Goal: Information Seeking & Learning: Learn about a topic

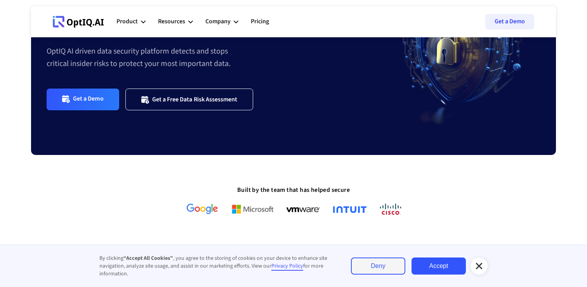
scroll to position [119, 0]
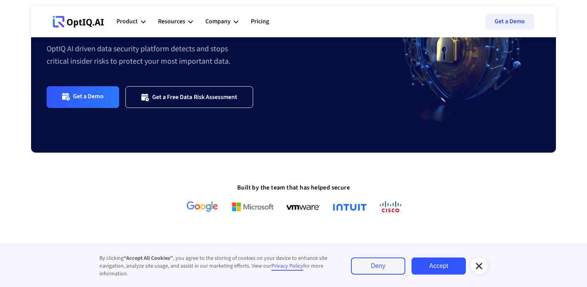
click at [443, 266] on link "Accept" at bounding box center [439, 265] width 54 height 17
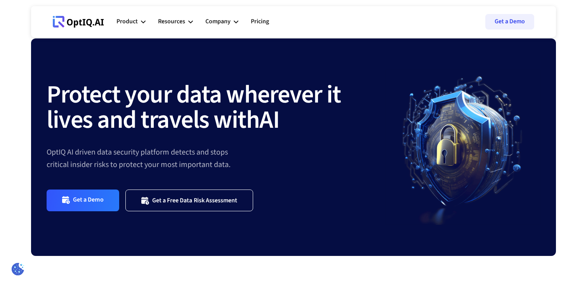
scroll to position [0, 0]
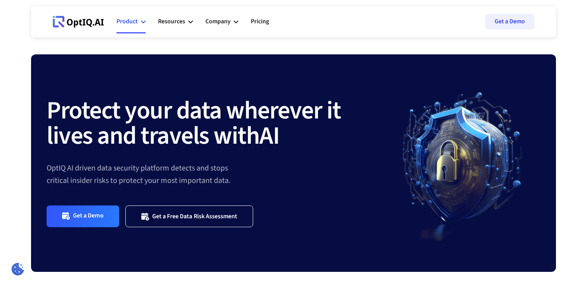
click at [139, 22] on div "Product" at bounding box center [130, 21] width 29 height 23
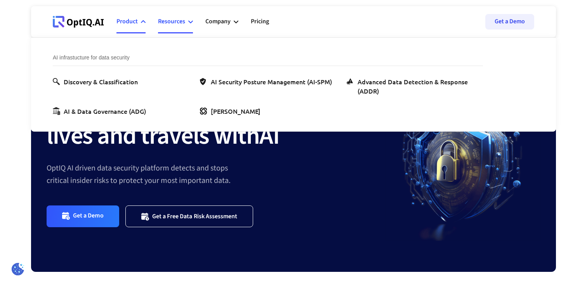
click at [190, 21] on icon at bounding box center [190, 21] width 5 height 5
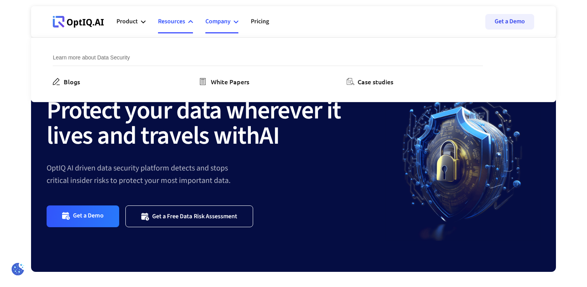
click at [236, 24] on icon at bounding box center [236, 21] width 5 height 5
click at [143, 21] on icon at bounding box center [143, 21] width 5 height 5
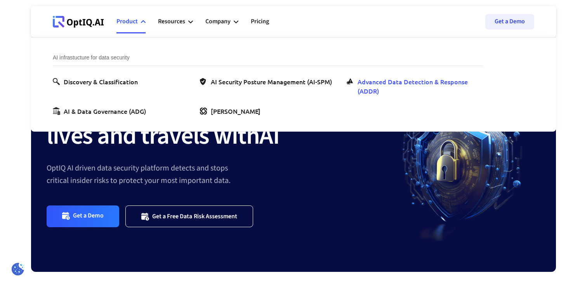
click at [400, 83] on div "Advanced Data Detection & Response (ADDR)" at bounding box center [419, 86] width 122 height 19
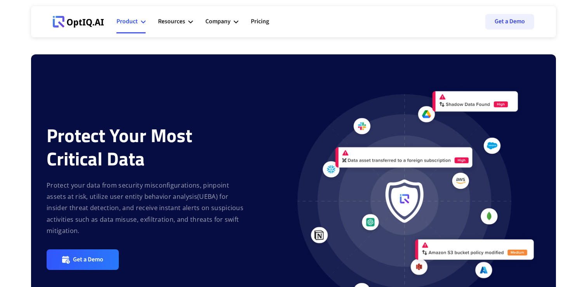
click at [142, 20] on icon at bounding box center [143, 21] width 5 height 5
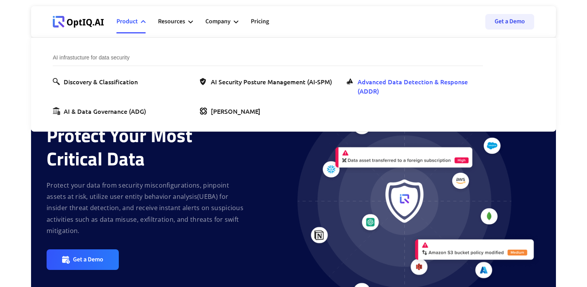
click at [376, 84] on div "Advanced Data Detection & Response (ADDR)" at bounding box center [419, 86] width 122 height 19
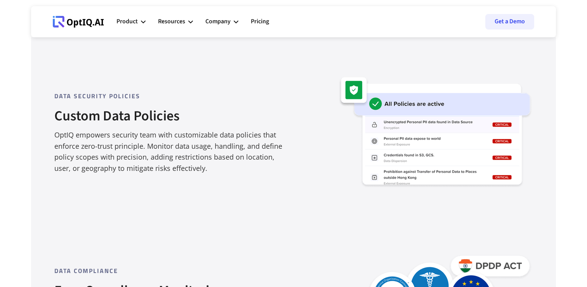
scroll to position [1208, 0]
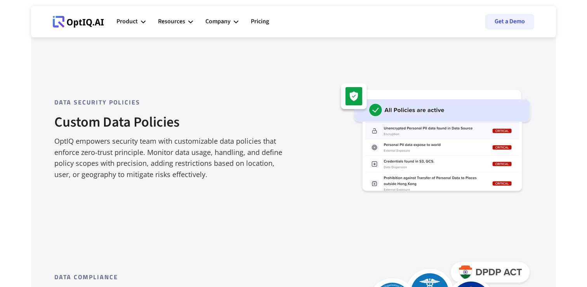
drag, startPoint x: 189, startPoint y: 177, endPoint x: 268, endPoint y: 190, distance: 79.9
click at [268, 190] on div "Data SECURITY POLICIES Custom Data Policies OptIQ empowers security team with c…" at bounding box center [293, 118] width 478 height 175
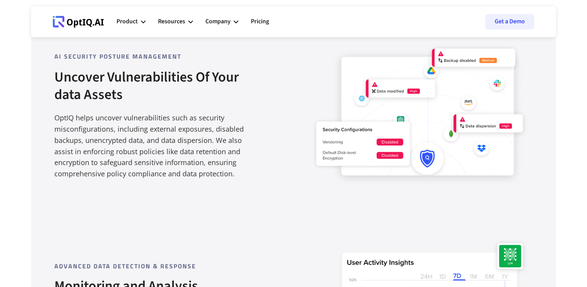
scroll to position [499, 0]
